Goal: Task Accomplishment & Management: Use online tool/utility

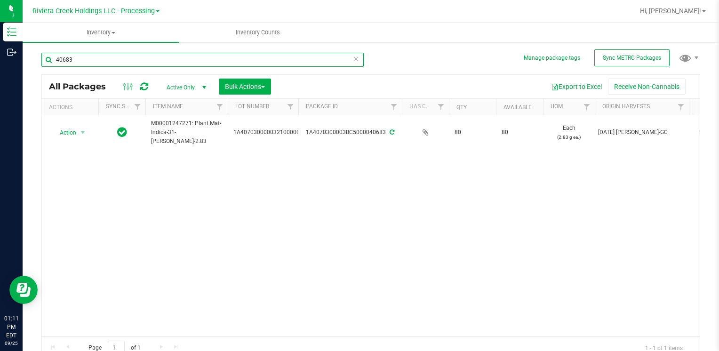
click at [117, 63] on input "40683" at bounding box center [202, 60] width 322 height 14
drag, startPoint x: 0, startPoint y: 0, endPoint x: 117, endPoint y: 63, distance: 132.8
click at [117, 63] on input "40683" at bounding box center [202, 60] width 322 height 14
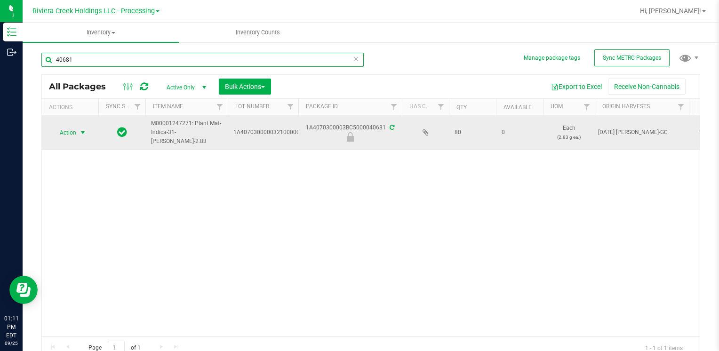
type input "40681"
click at [71, 130] on span "Action" at bounding box center [63, 132] width 25 height 13
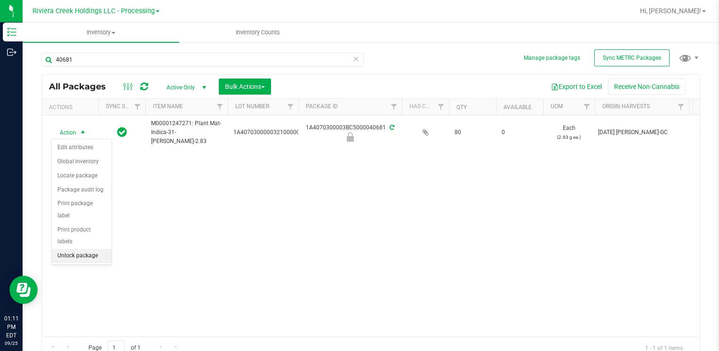
click at [86, 249] on li "Unlock package" at bounding box center [82, 256] width 60 height 14
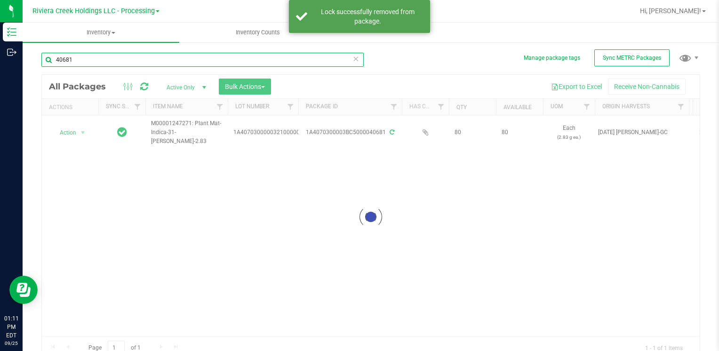
click at [102, 59] on input "40681" at bounding box center [202, 60] width 322 height 14
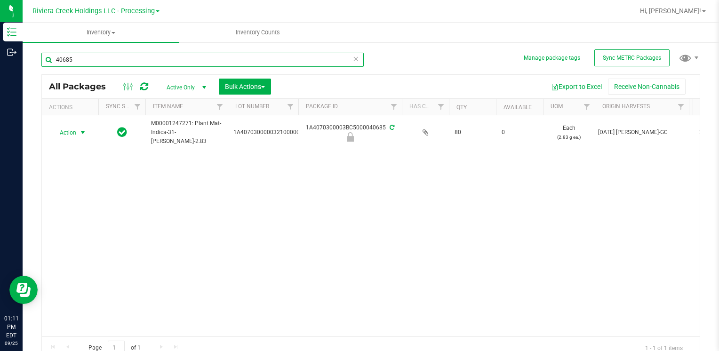
type input "40685"
click at [66, 134] on span "Action" at bounding box center [63, 132] width 25 height 13
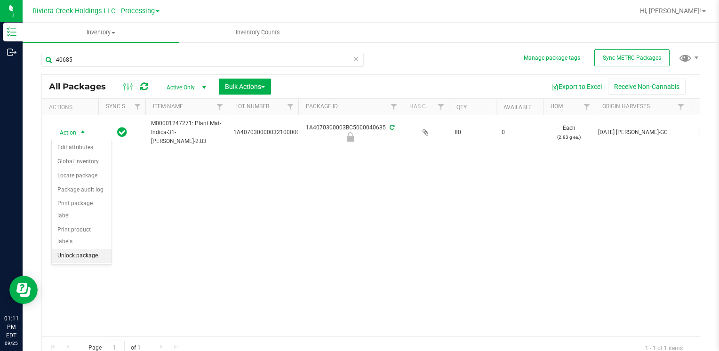
click at [79, 249] on li "Unlock package" at bounding box center [82, 256] width 60 height 14
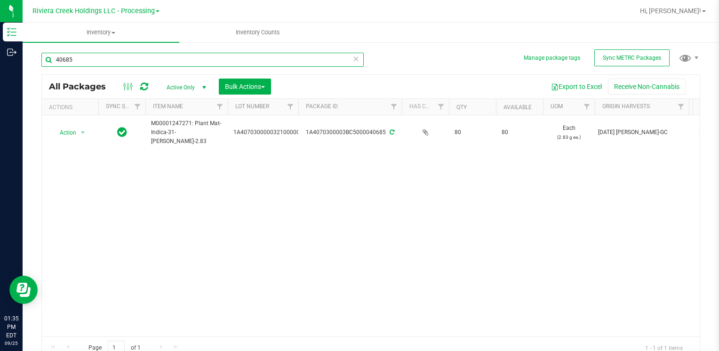
click at [111, 54] on input "40685" at bounding box center [202, 60] width 322 height 14
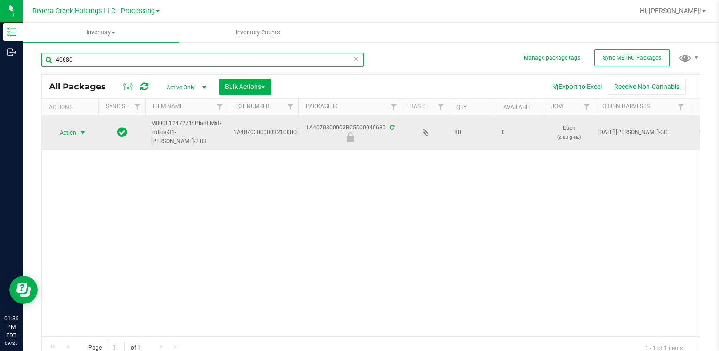
type input "40680"
click at [86, 132] on span "select" at bounding box center [83, 133] width 8 height 8
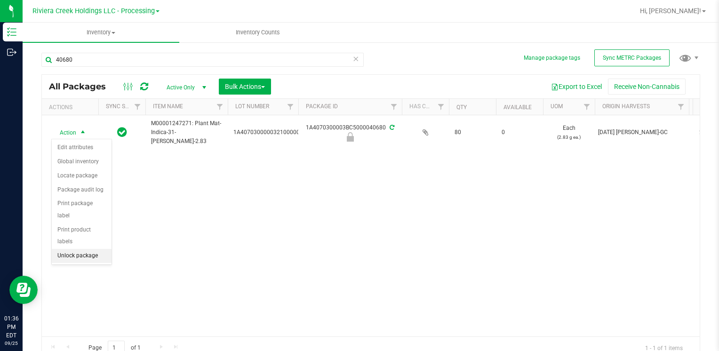
click at [75, 249] on li "Unlock package" at bounding box center [82, 256] width 60 height 14
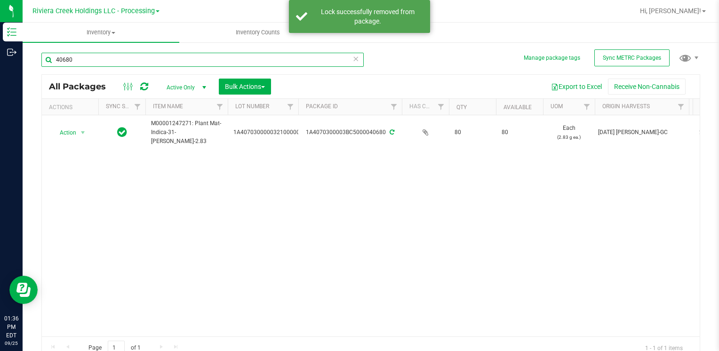
click at [86, 59] on input "40680" at bounding box center [202, 60] width 322 height 14
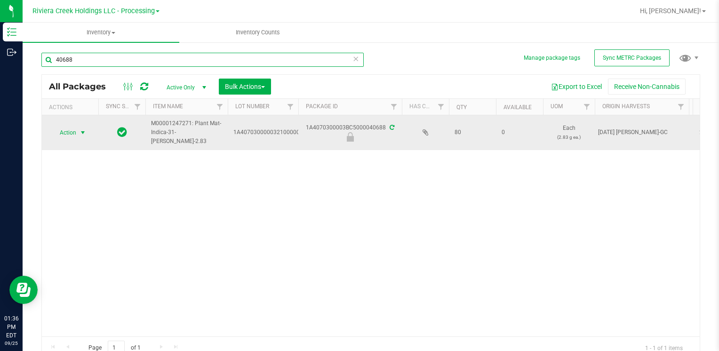
type input "40688"
click at [79, 129] on span "select" at bounding box center [83, 133] width 8 height 8
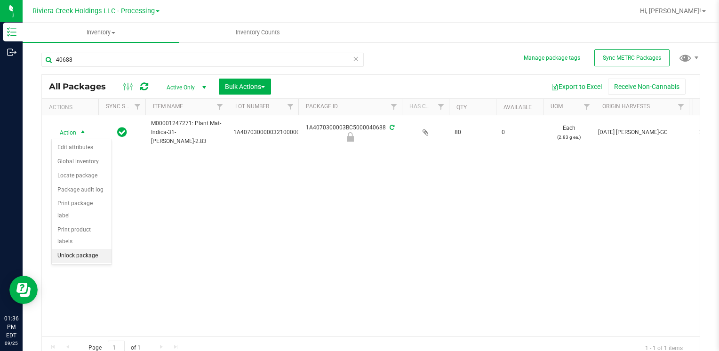
click at [90, 249] on li "Unlock package" at bounding box center [82, 256] width 60 height 14
